Goal: Task Accomplishment & Management: Use online tool/utility

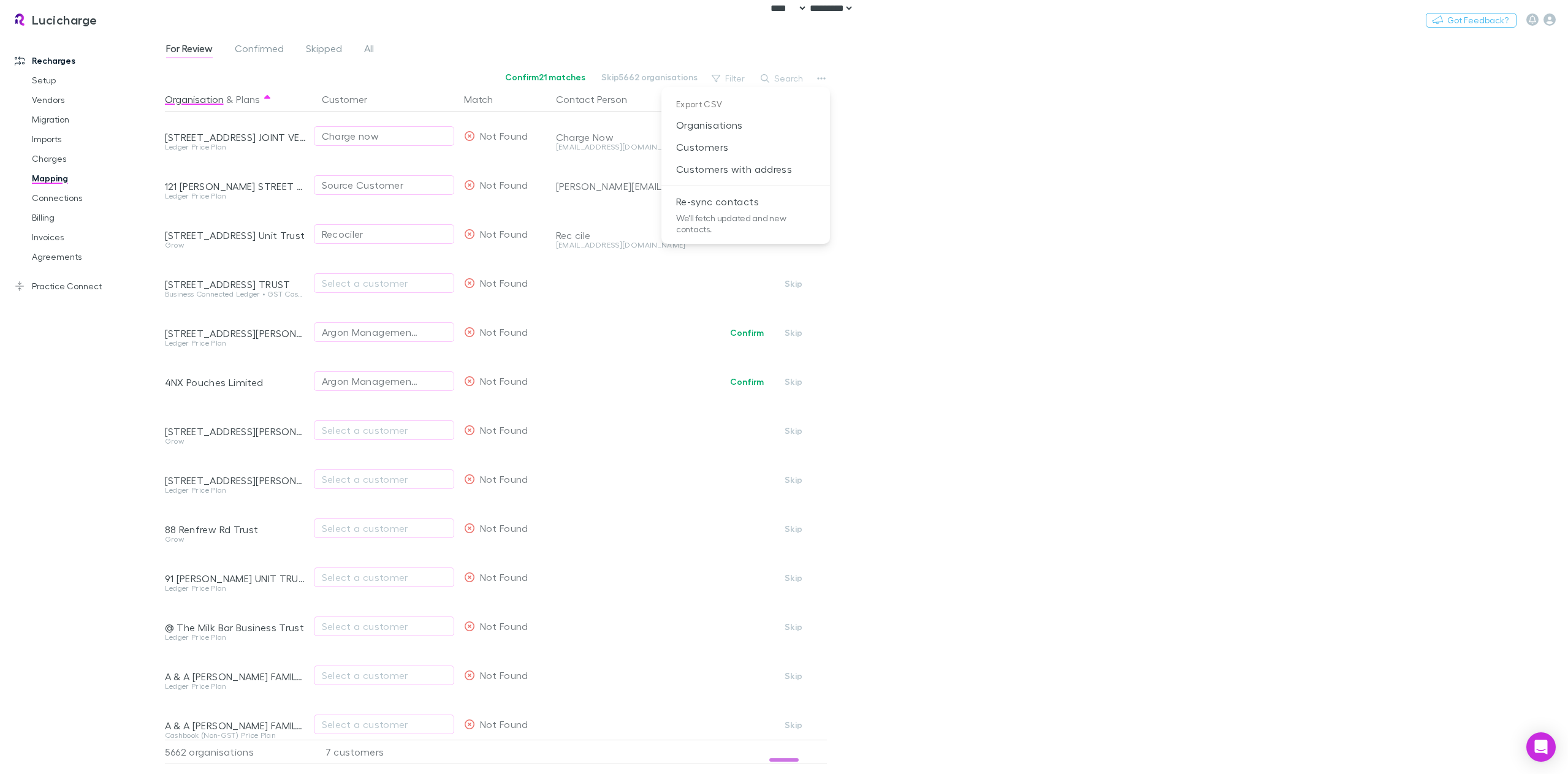
select select "****"
click at [1210, 122] on div at bounding box center [784, 387] width 1568 height 774
click at [54, 79] on link "Setup" at bounding box center [96, 80] width 152 height 20
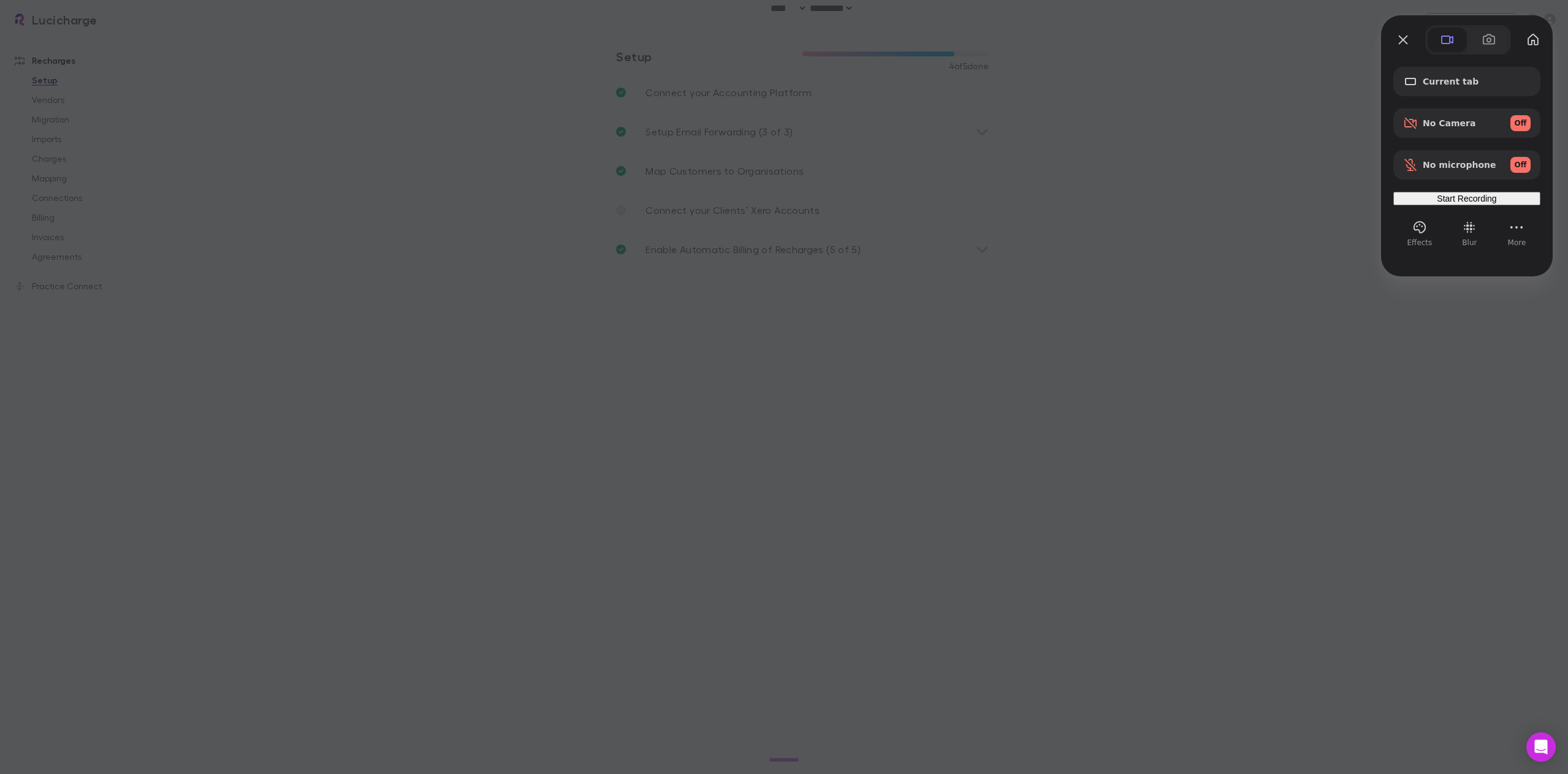
click at [1441, 204] on div "Start Recording" at bounding box center [1467, 198] width 138 height 10
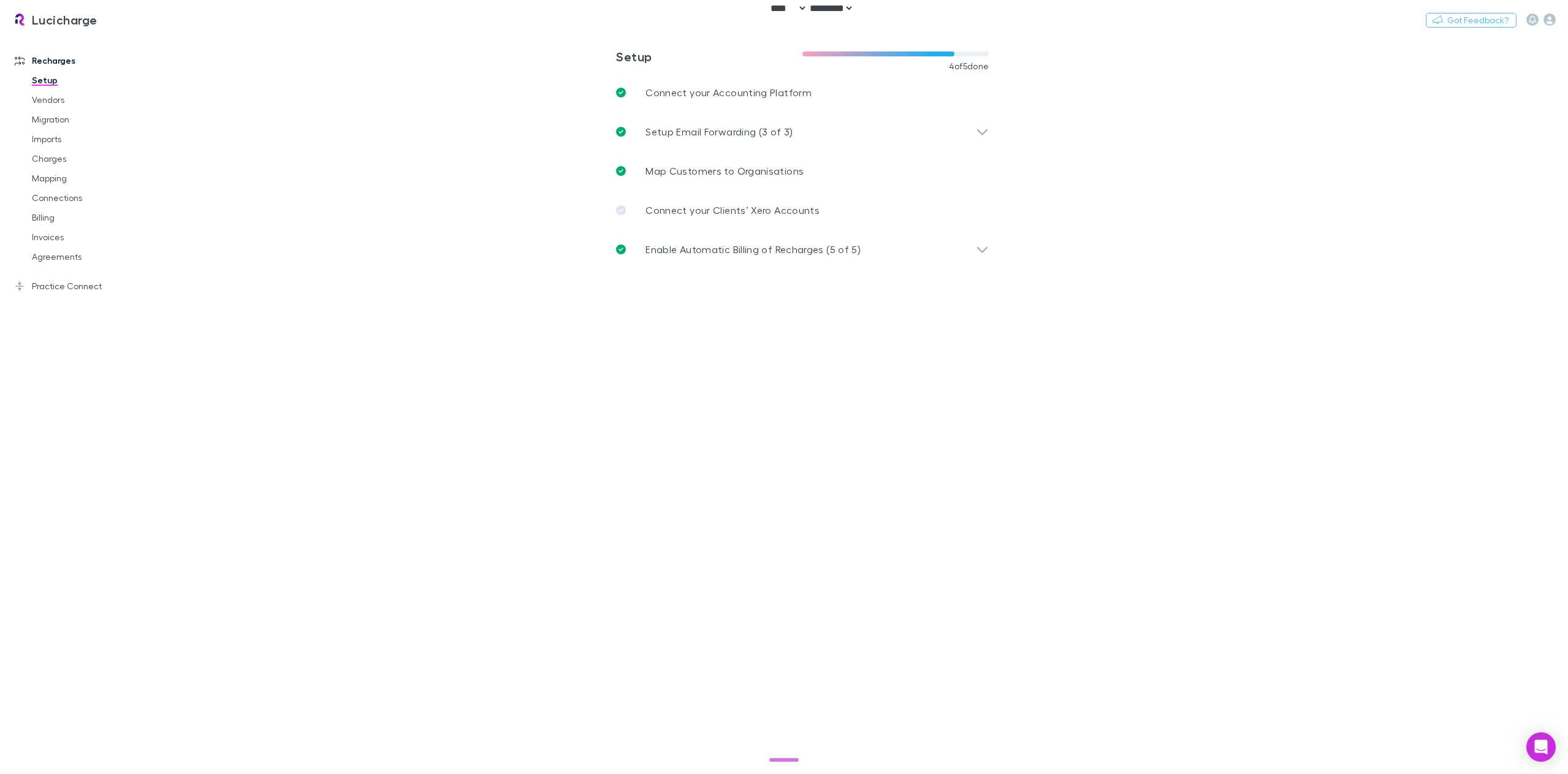
click at [55, 179] on link "Mapping" at bounding box center [96, 179] width 152 height 20
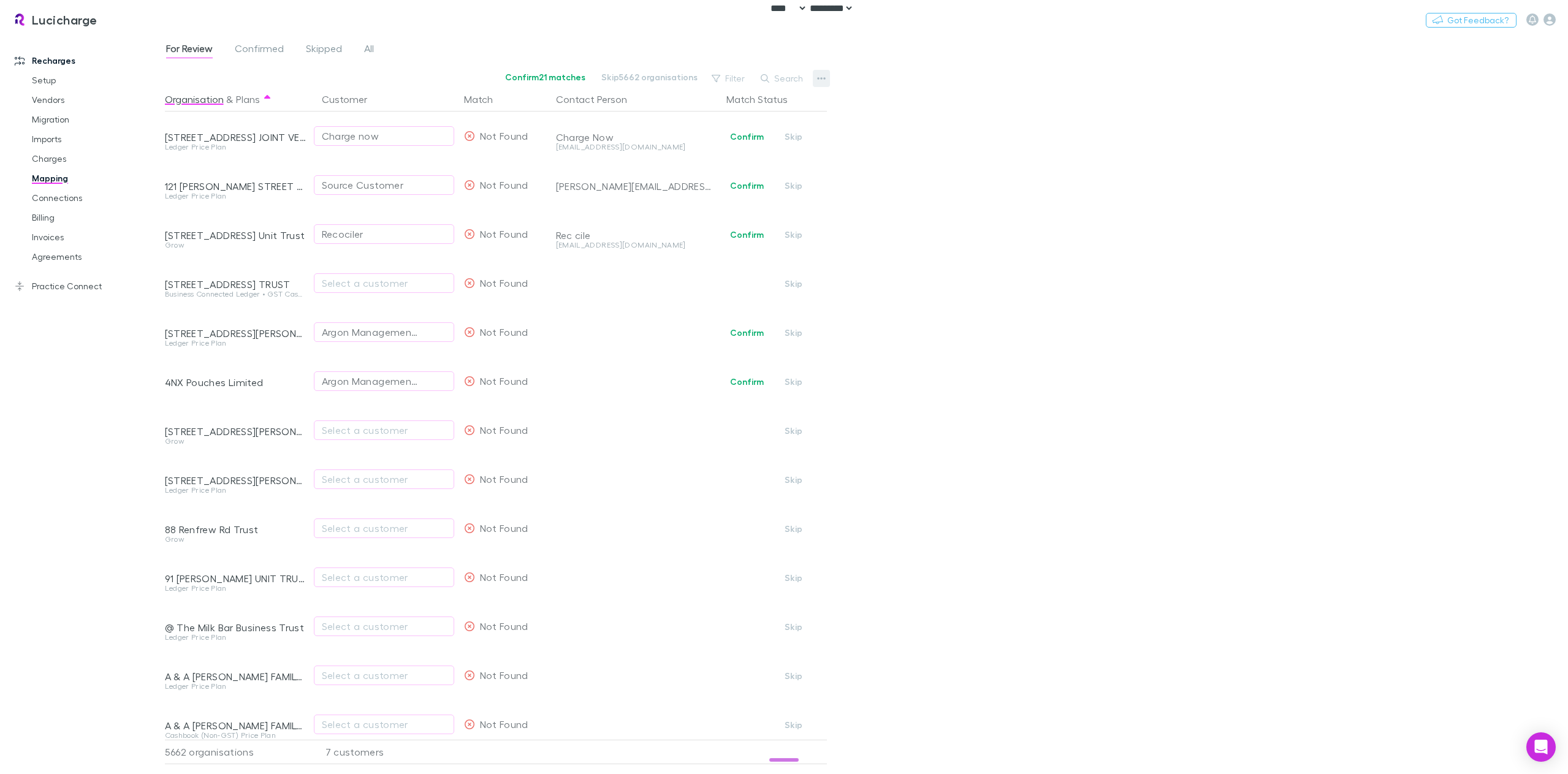
click at [824, 79] on icon "button" at bounding box center [822, 78] width 9 height 10
click at [907, 216] on div at bounding box center [784, 387] width 1568 height 774
click at [819, 79] on icon "button" at bounding box center [822, 78] width 9 height 10
click at [1070, 174] on div at bounding box center [784, 387] width 1568 height 774
click at [1555, 20] on icon "button" at bounding box center [1550, 20] width 13 height 12
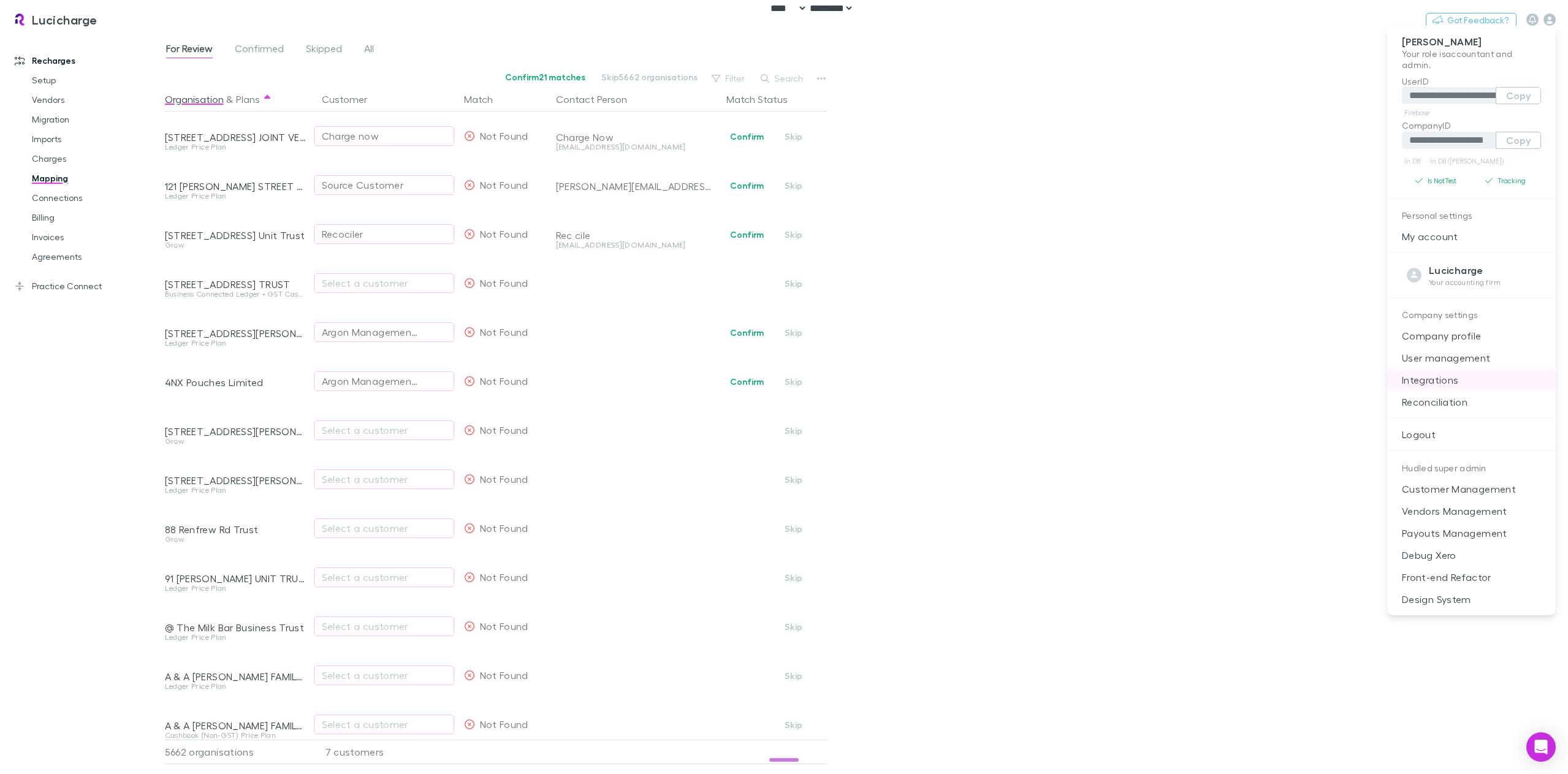
click at [1442, 374] on p "Integrations" at bounding box center [1472, 379] width 169 height 22
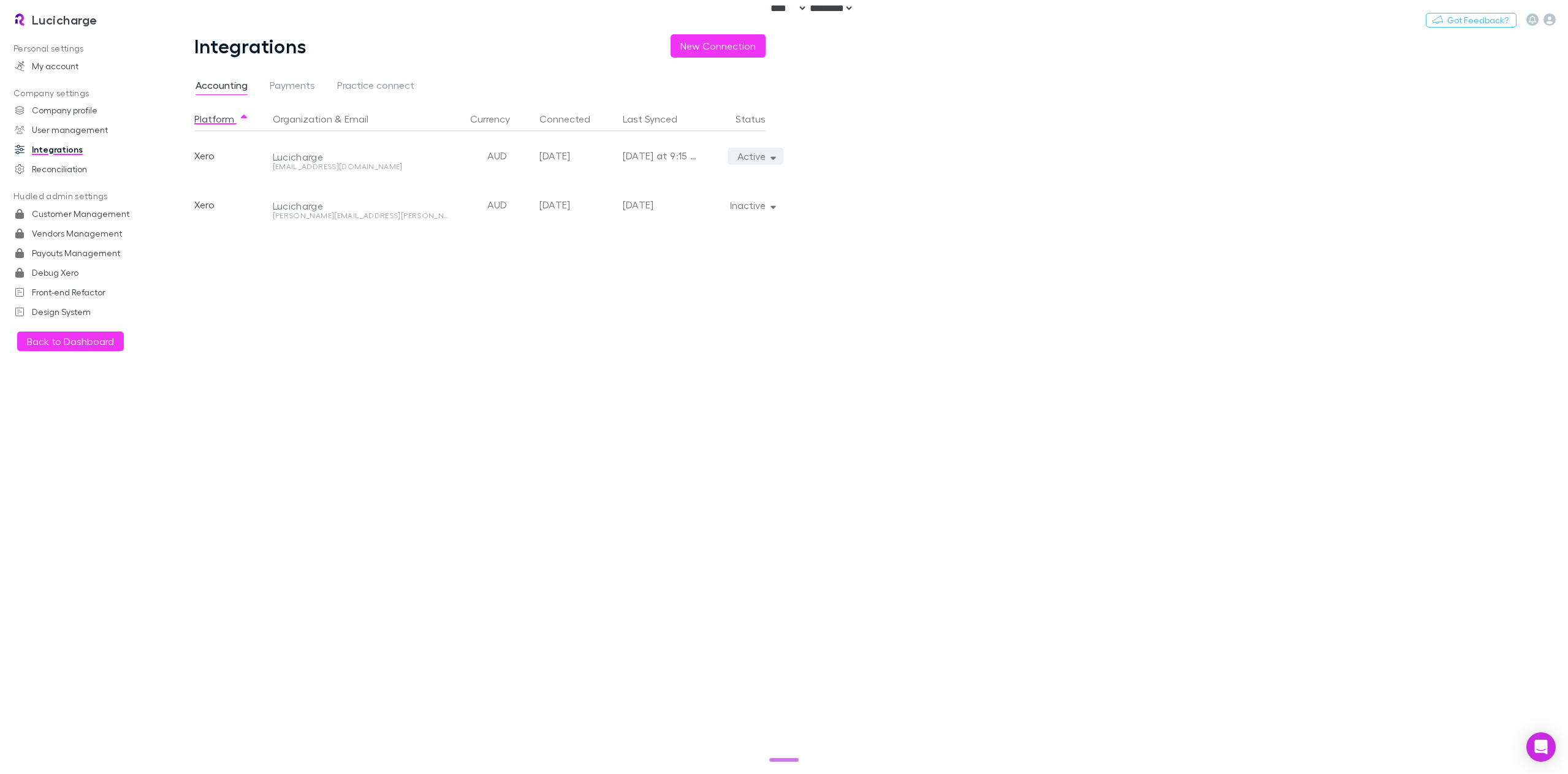
click at [768, 160] on button "Active" at bounding box center [755, 155] width 55 height 17
click at [60, 21] on div at bounding box center [784, 387] width 1568 height 774
click at [66, 21] on h3 "Lucicharge" at bounding box center [64, 20] width 65 height 14
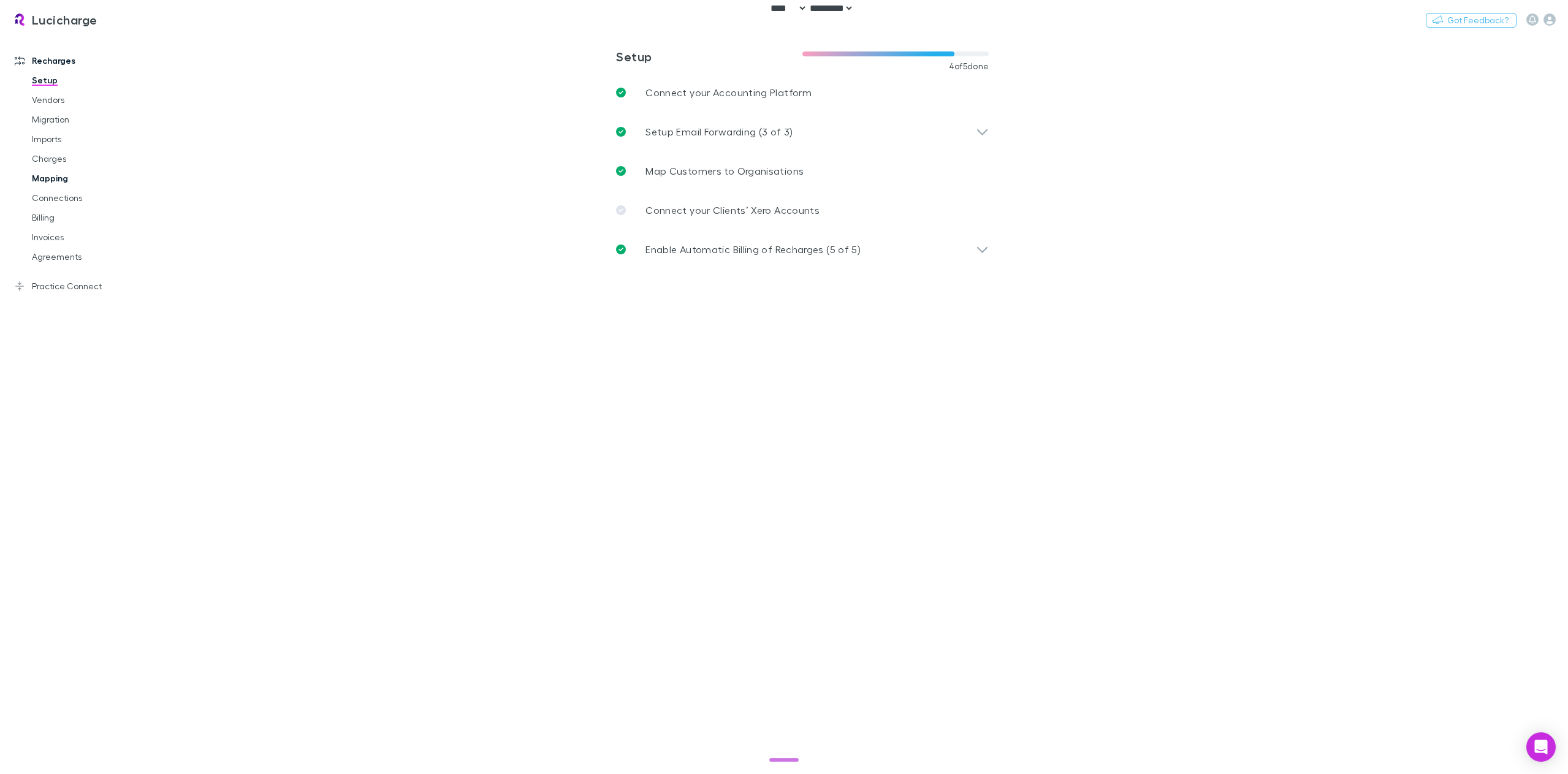
click at [52, 183] on link "Mapping" at bounding box center [96, 179] width 152 height 20
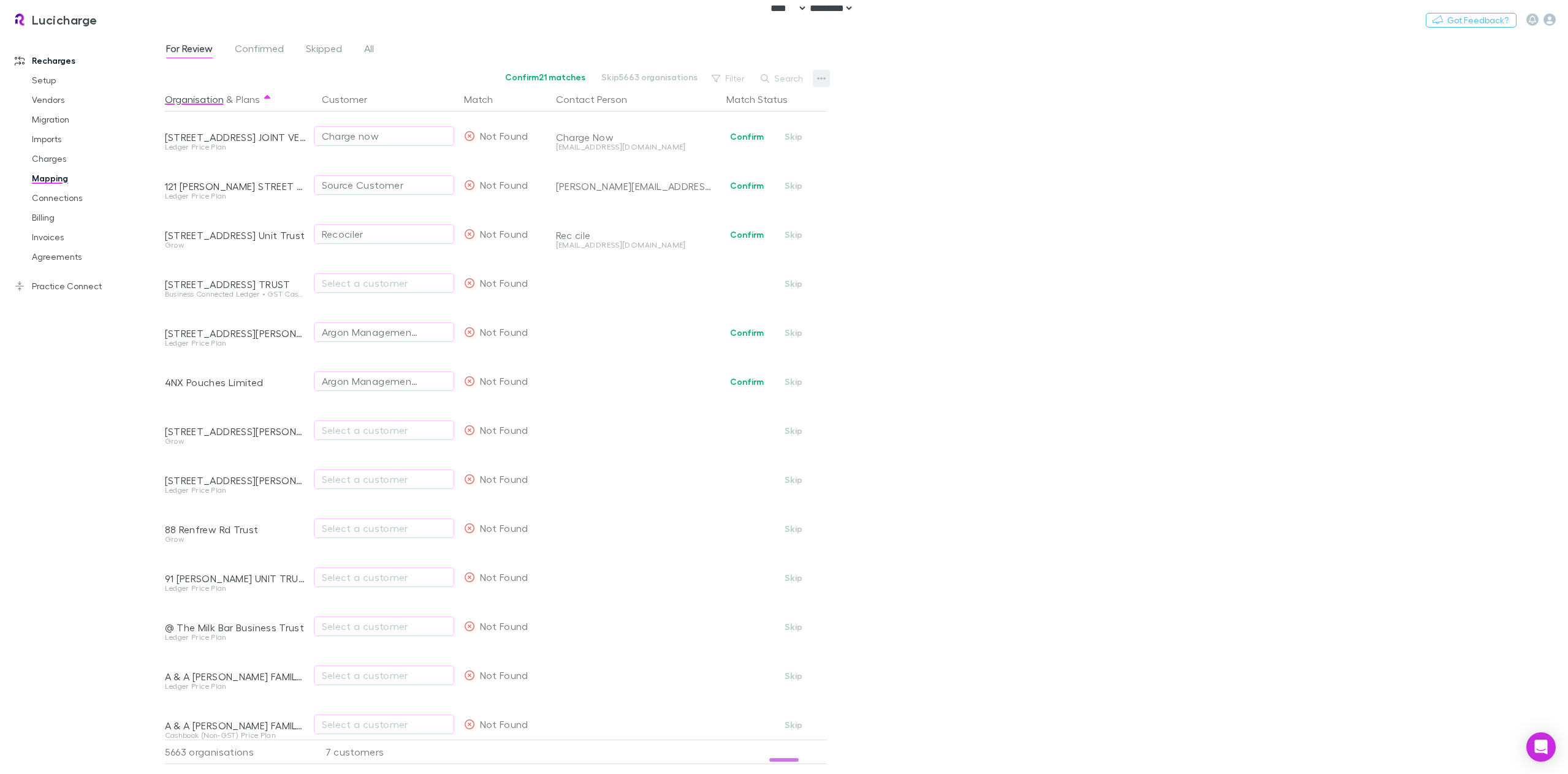
click at [824, 75] on icon "button" at bounding box center [822, 78] width 9 height 10
